Goal: Find specific page/section: Find specific page/section

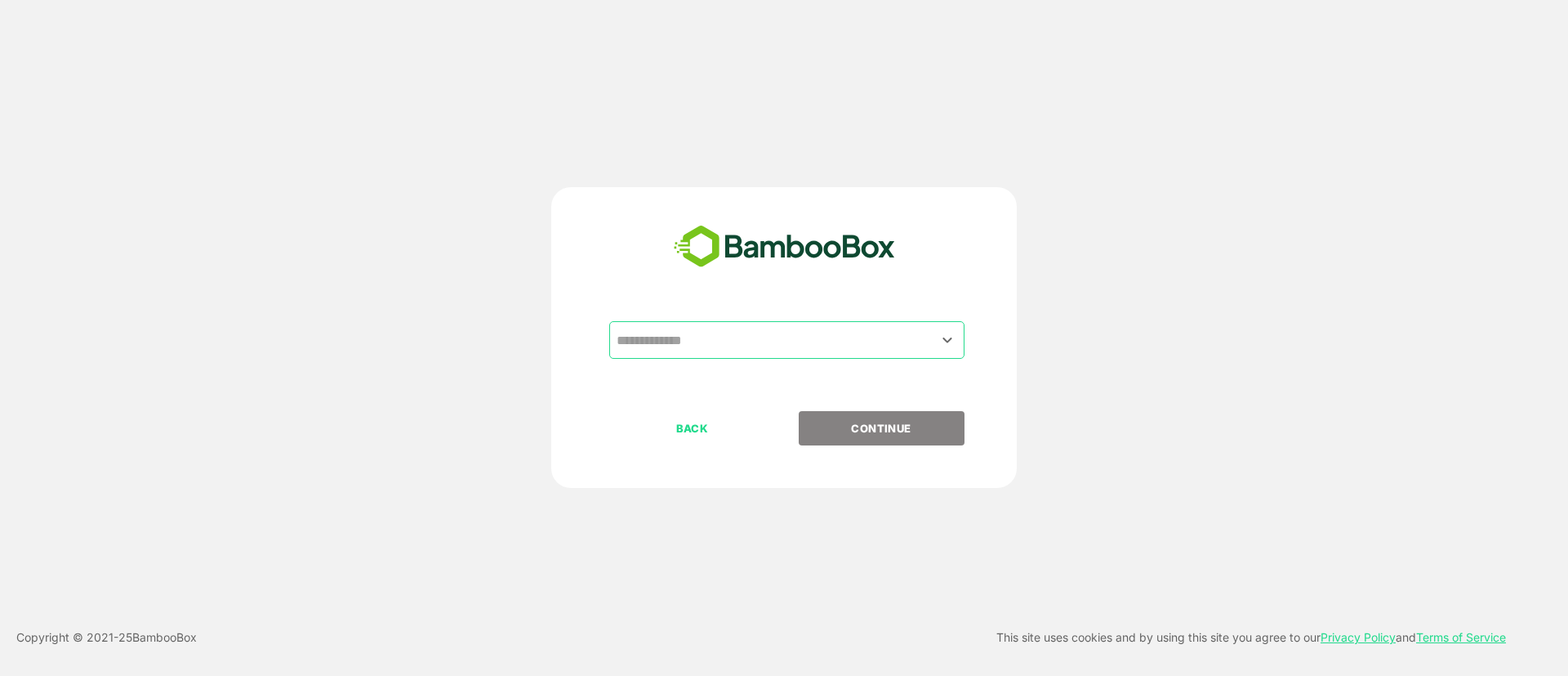
click at [866, 341] on input "text" at bounding box center [786, 340] width 349 height 31
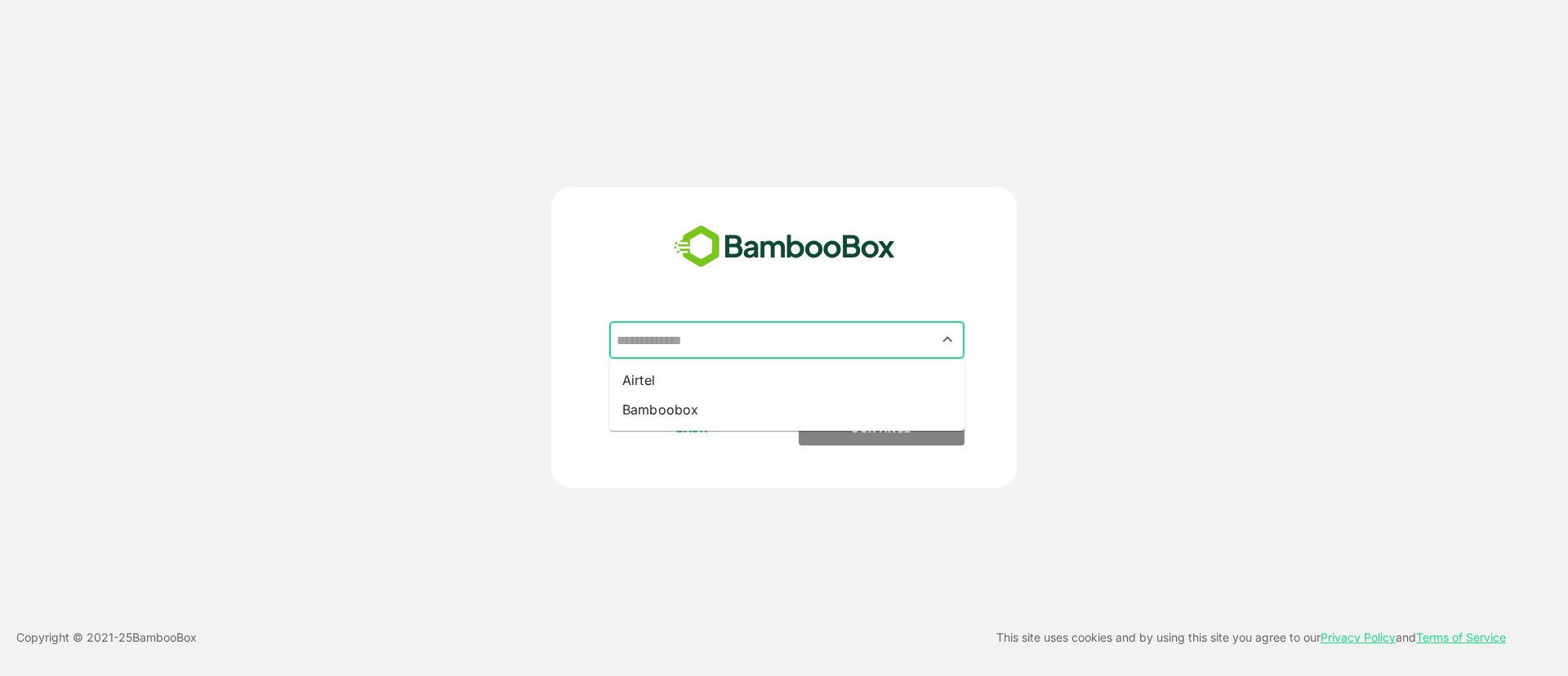
click at [752, 345] on input "text" at bounding box center [786, 340] width 349 height 31
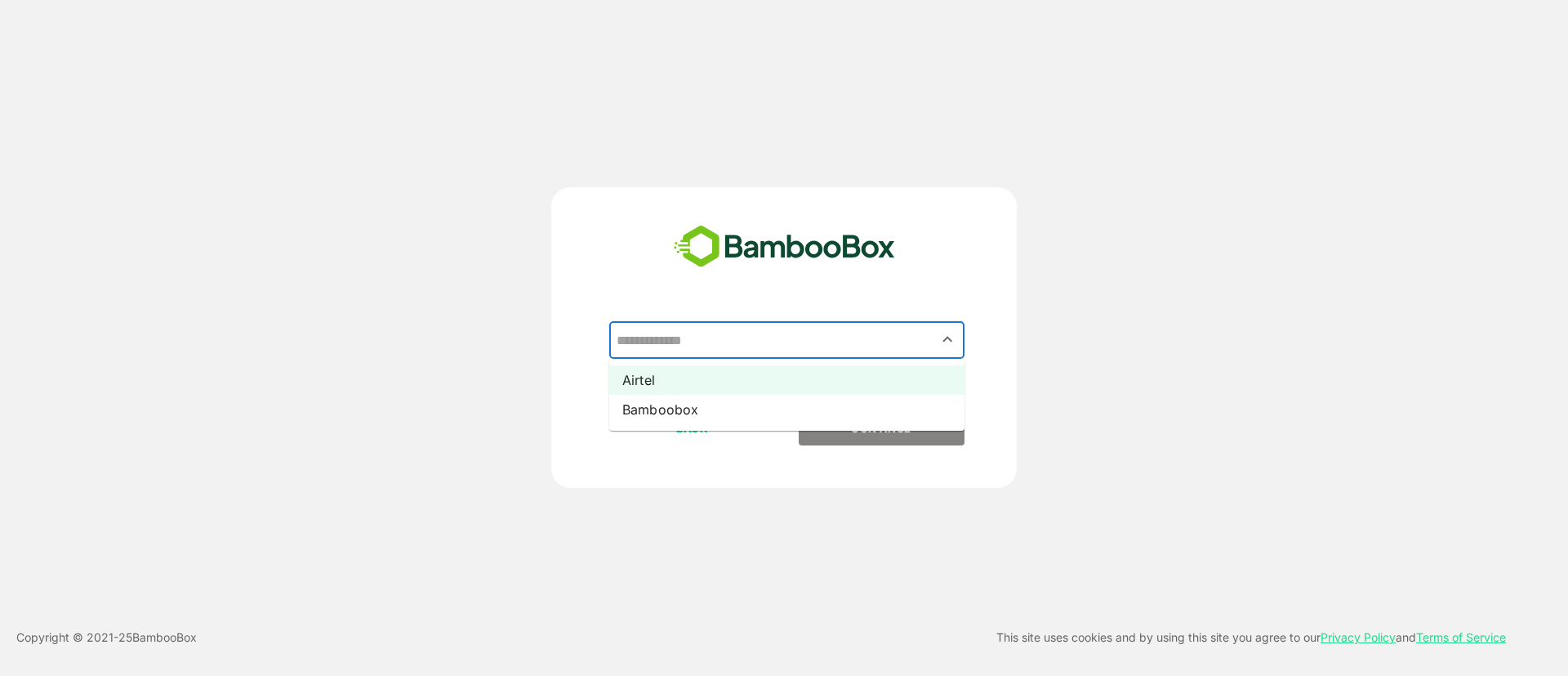
click at [775, 374] on li "Airtel" at bounding box center [787, 380] width 356 height 29
type input "******"
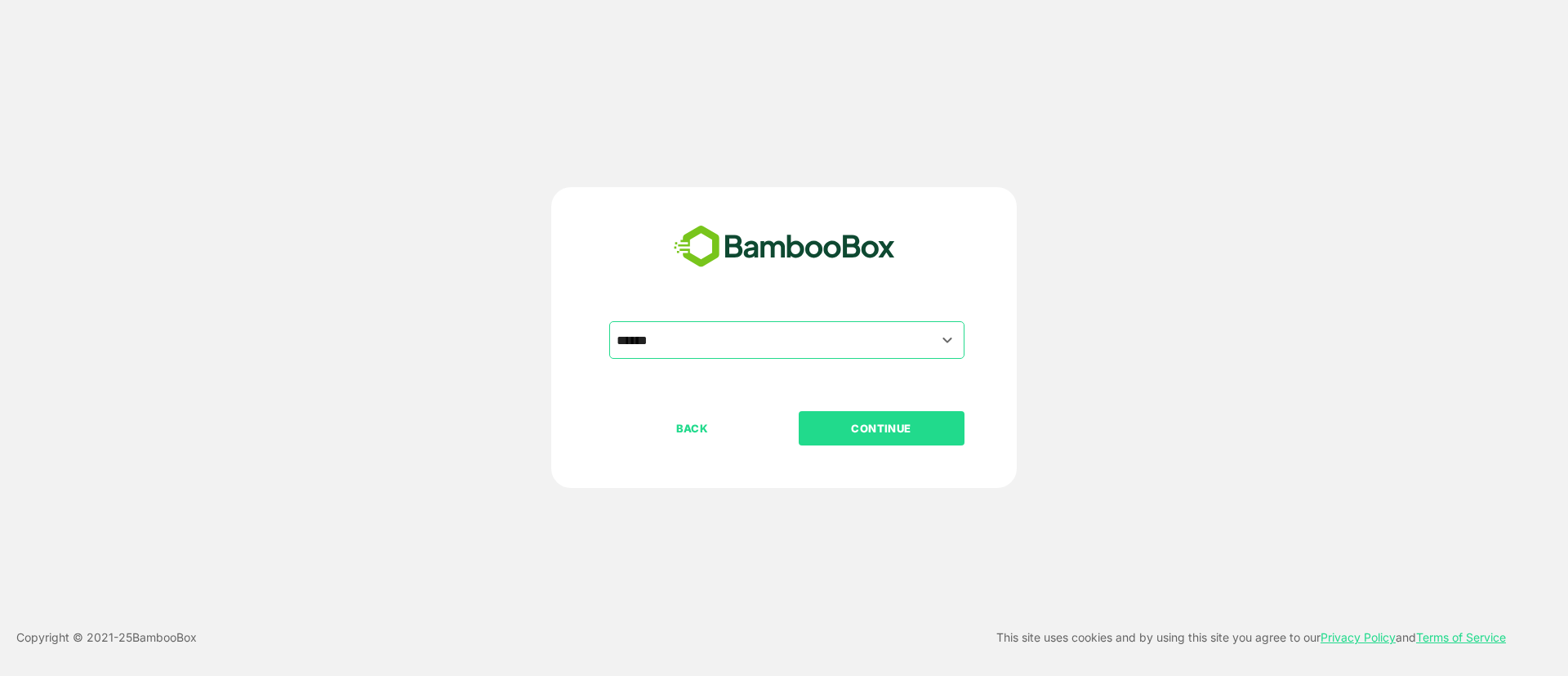
click at [835, 416] on button "CONTINUE" at bounding box center [882, 428] width 166 height 34
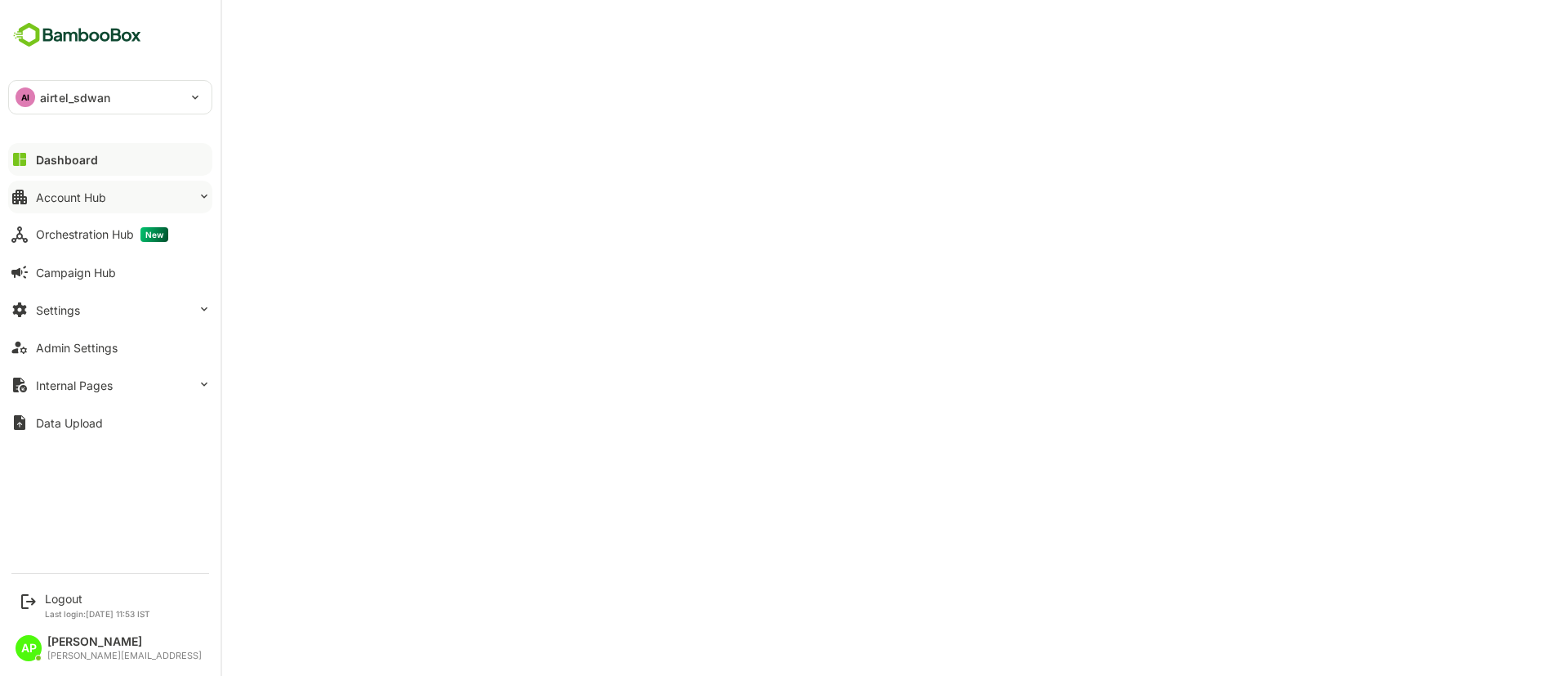
click at [147, 194] on button "Account Hub" at bounding box center [110, 197] width 204 height 33
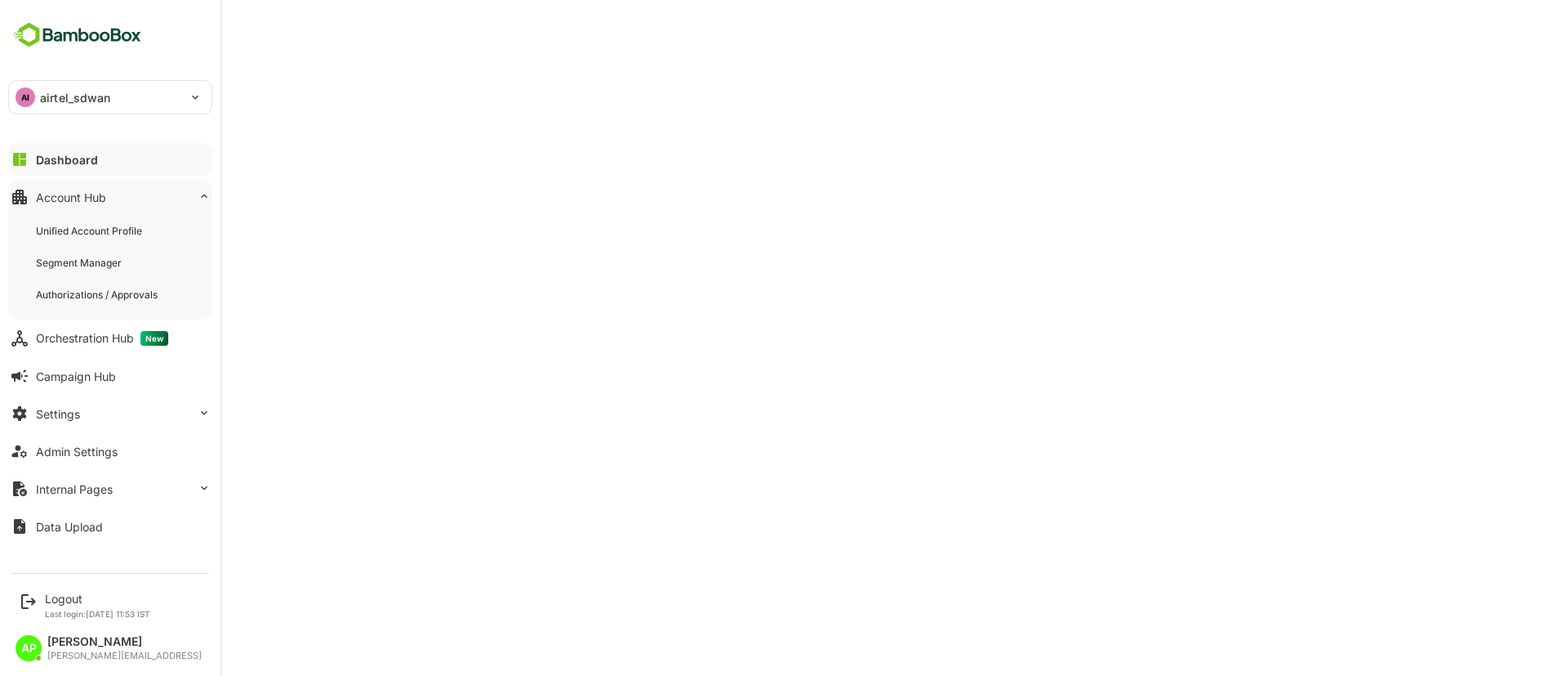
click at [147, 194] on button "Account Hub" at bounding box center [110, 197] width 204 height 33
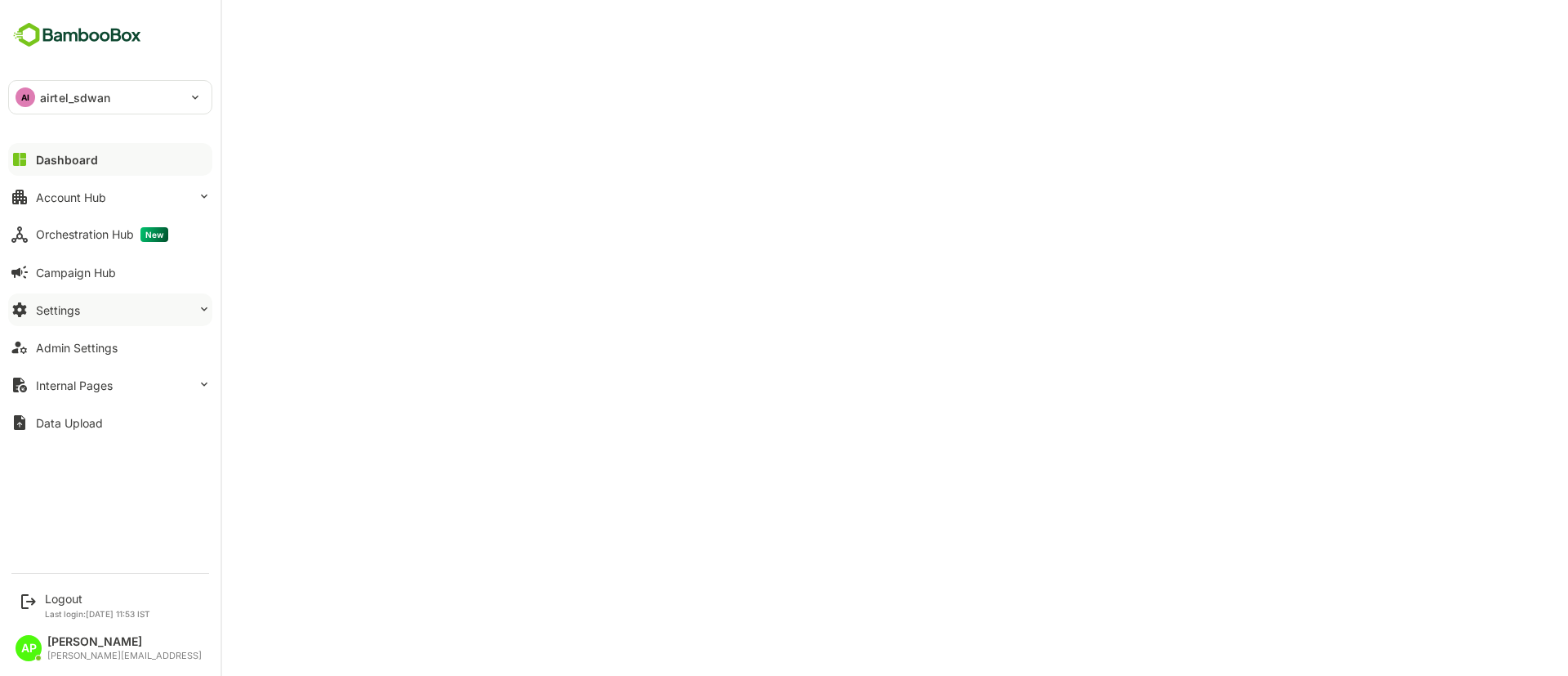
click at [135, 296] on button "Settings" at bounding box center [110, 310] width 204 height 33
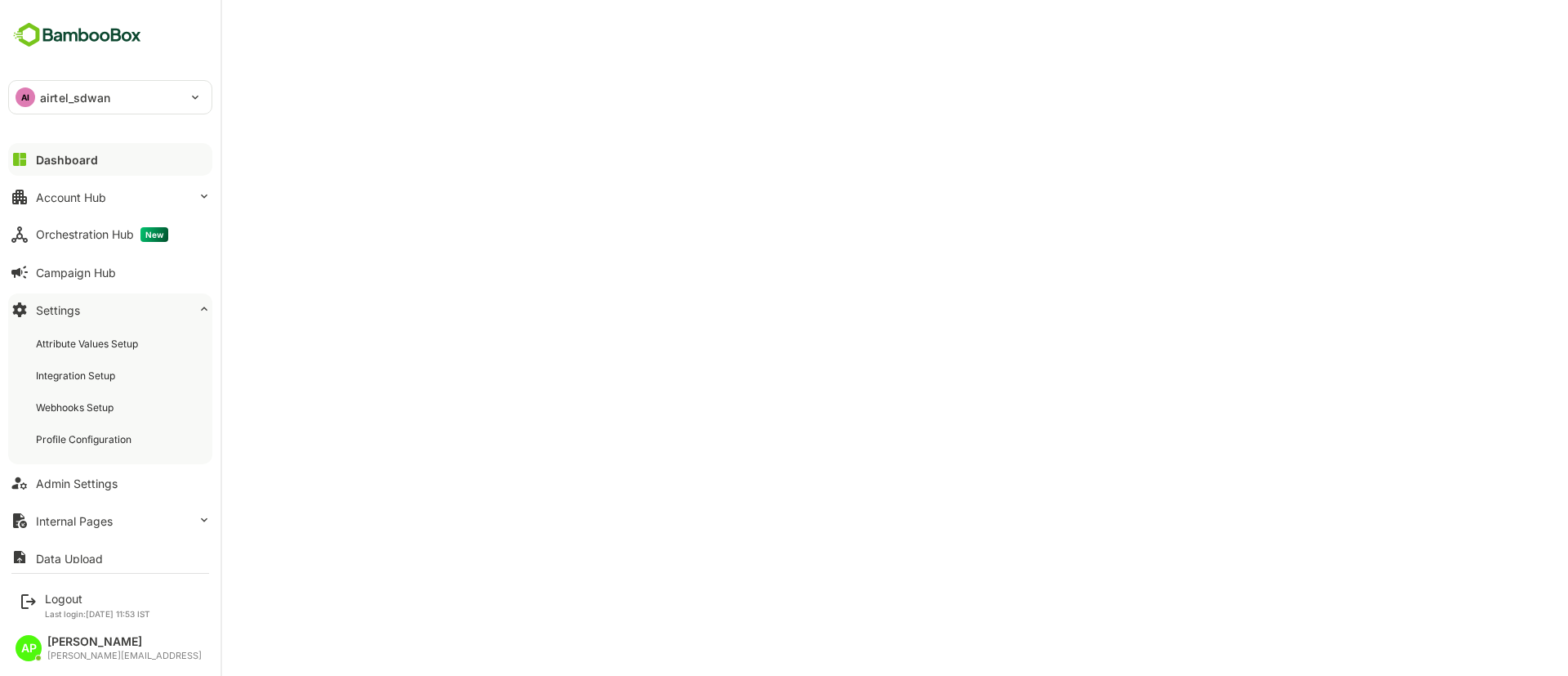
click at [135, 296] on button "Settings" at bounding box center [110, 310] width 204 height 33
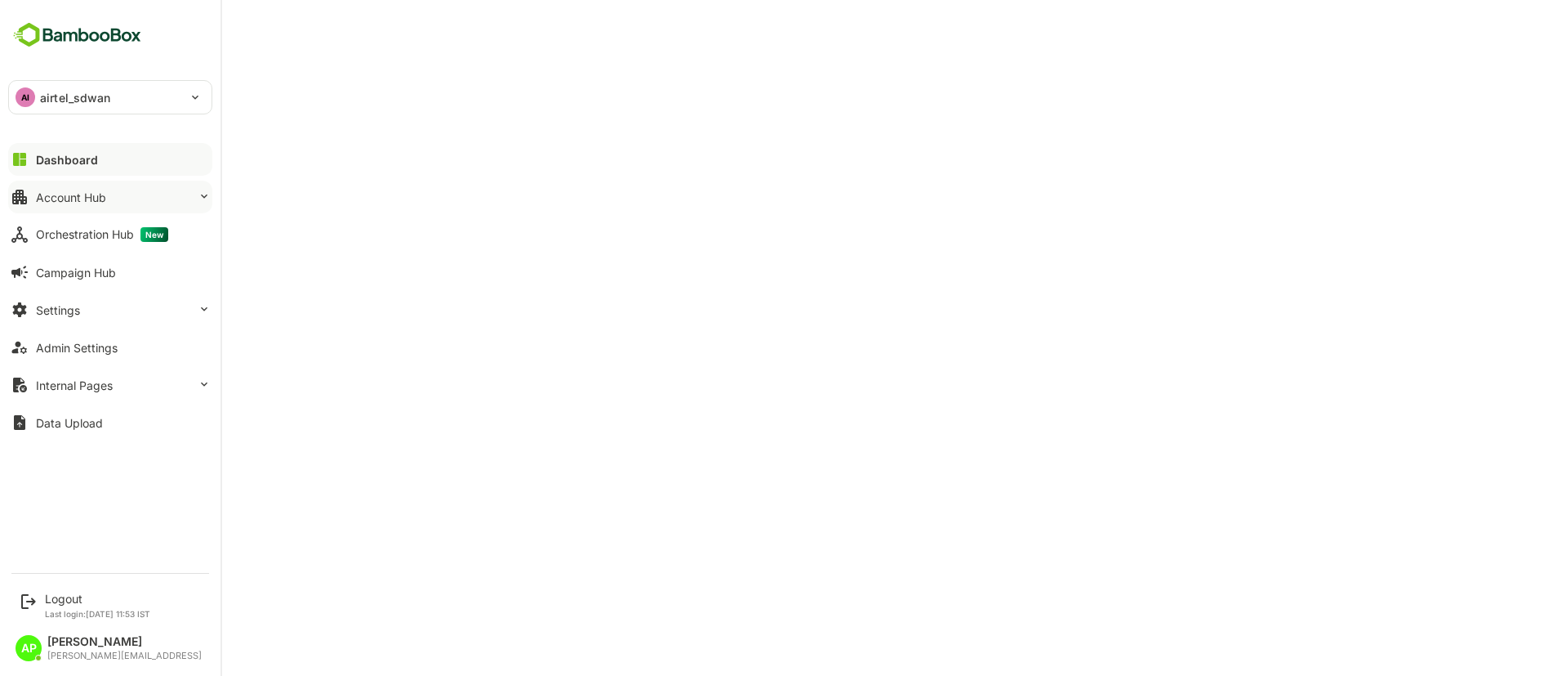
click at [135, 196] on button "Account Hub" at bounding box center [110, 197] width 204 height 33
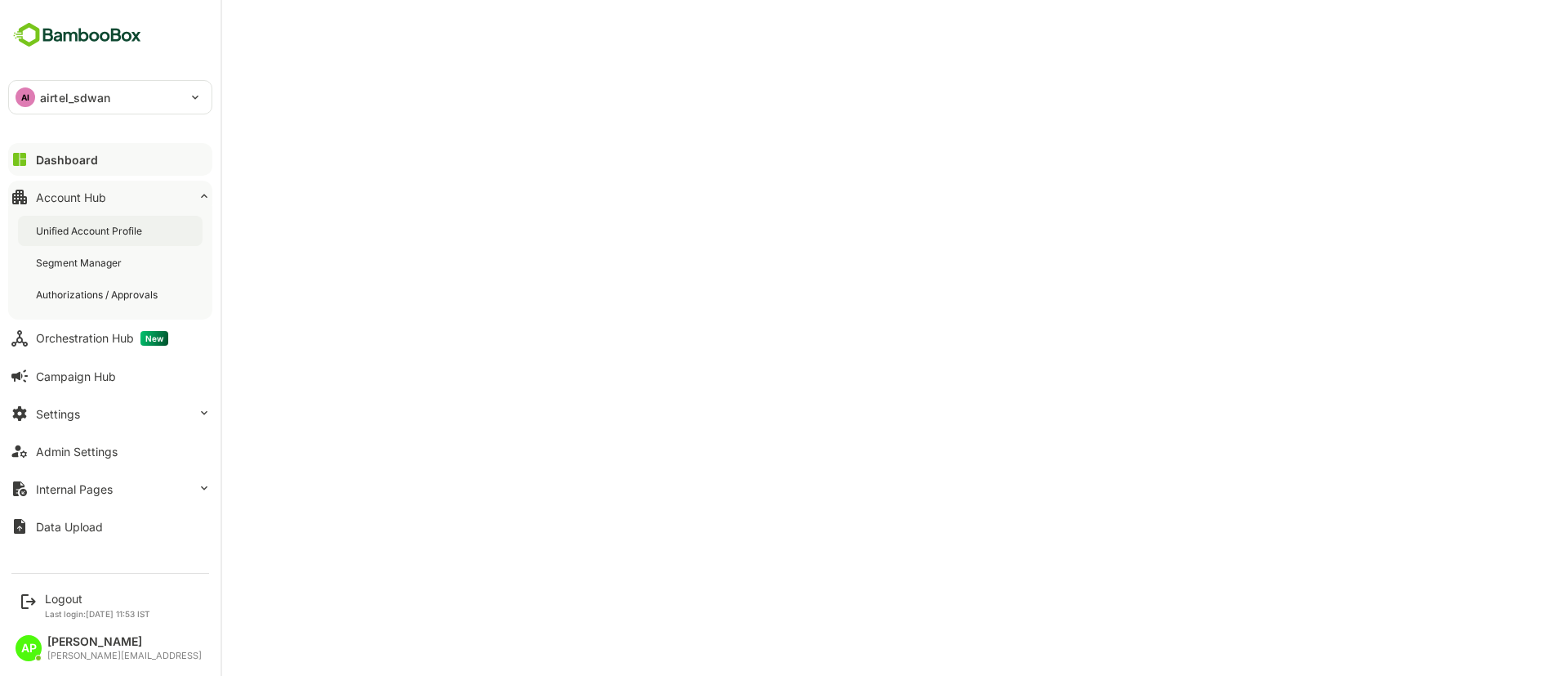
click at [139, 241] on div "Unified Account Profile" at bounding box center [110, 231] width 185 height 30
